Goal: Check status: Check status

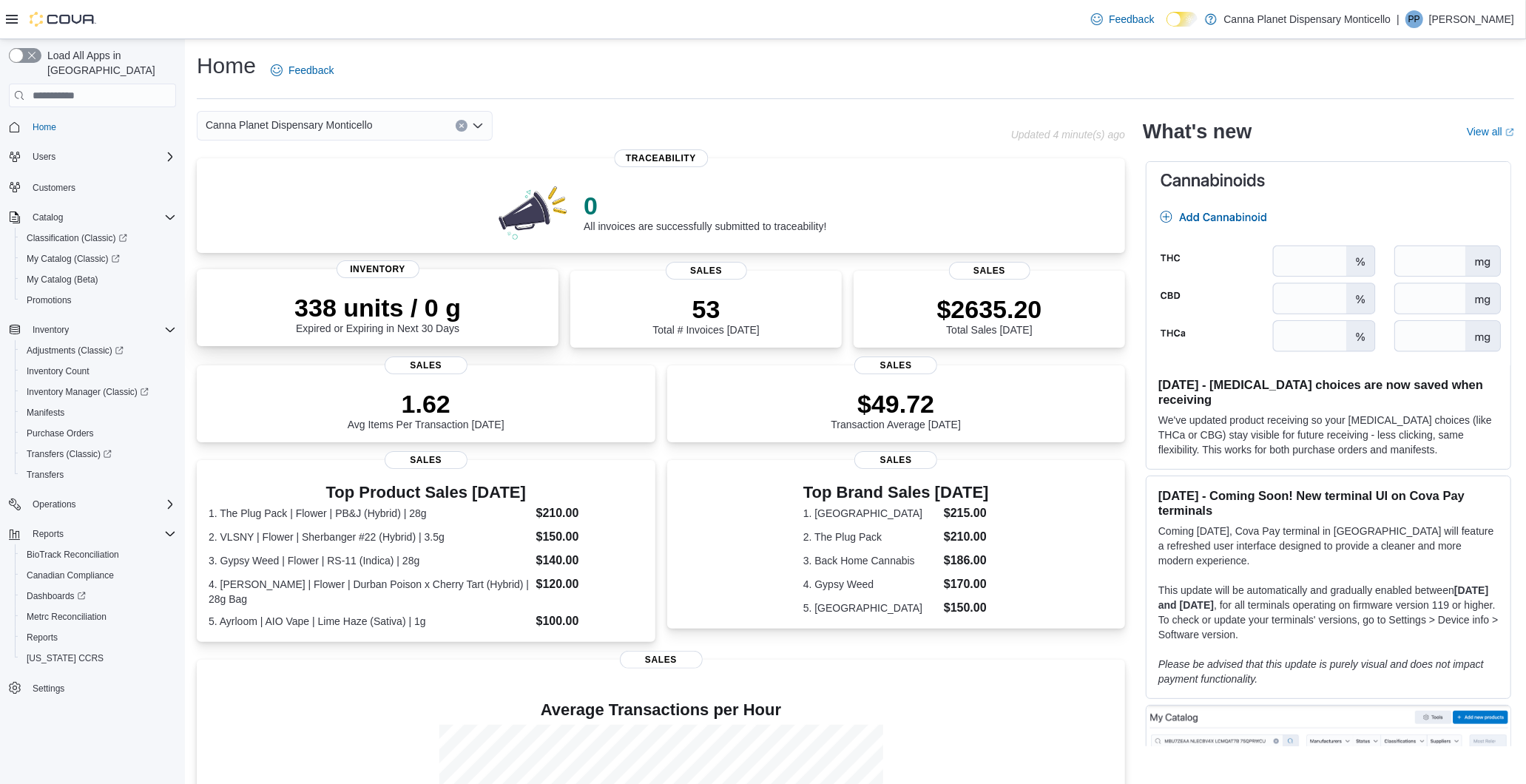
click at [432, 334] on div "338 units / 0 g Expired or Expiring in Next 30 Days" at bounding box center [377, 314] width 166 height 41
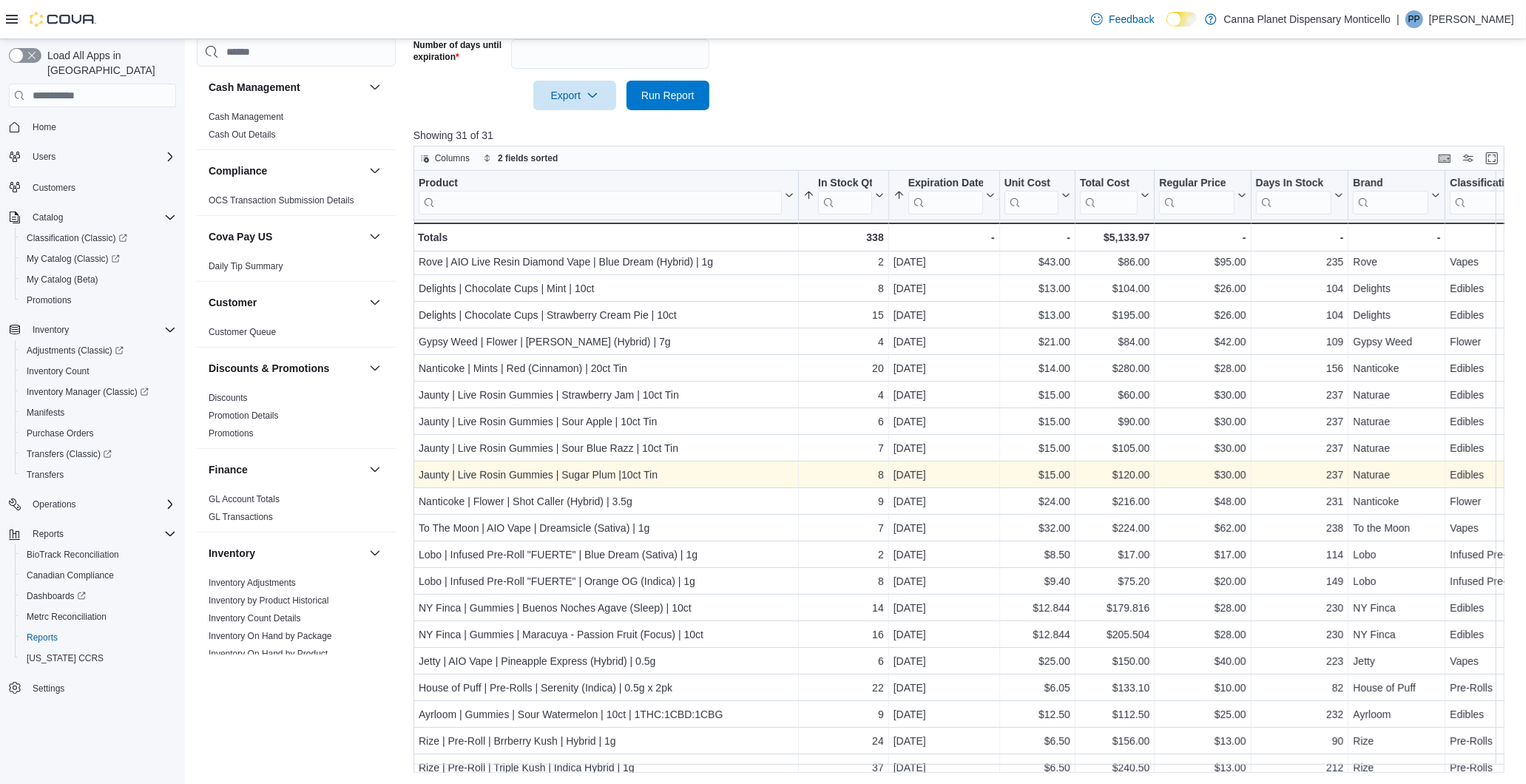
scroll to position [313, 0]
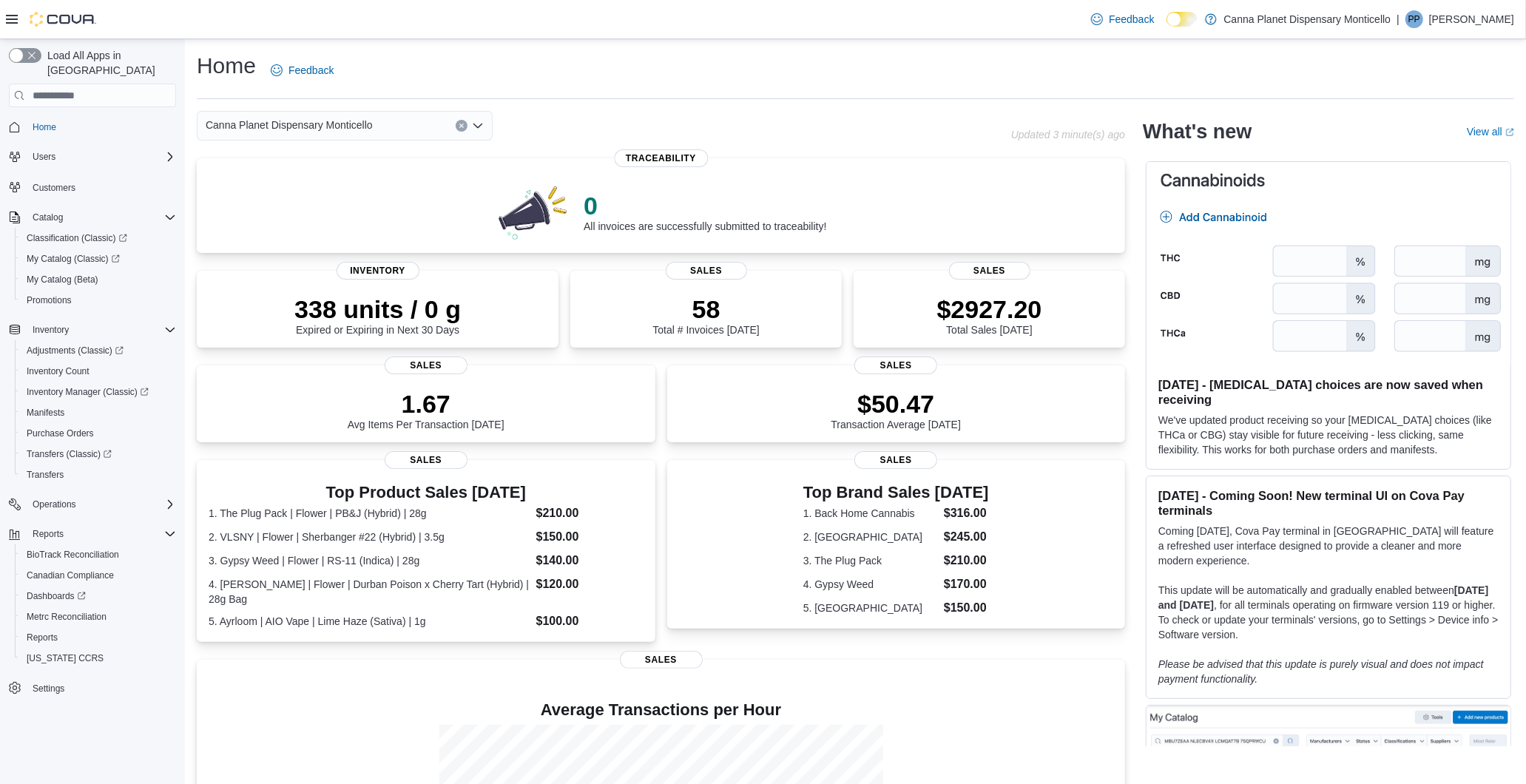
click at [993, 114] on div "Canna Planet Dispensary Monticello" at bounding box center [605, 126] width 815 height 30
click at [1020, 129] on p "Updated 4 minute(s) ago" at bounding box center [1068, 134] width 114 height 12
